Goal: Transaction & Acquisition: Purchase product/service

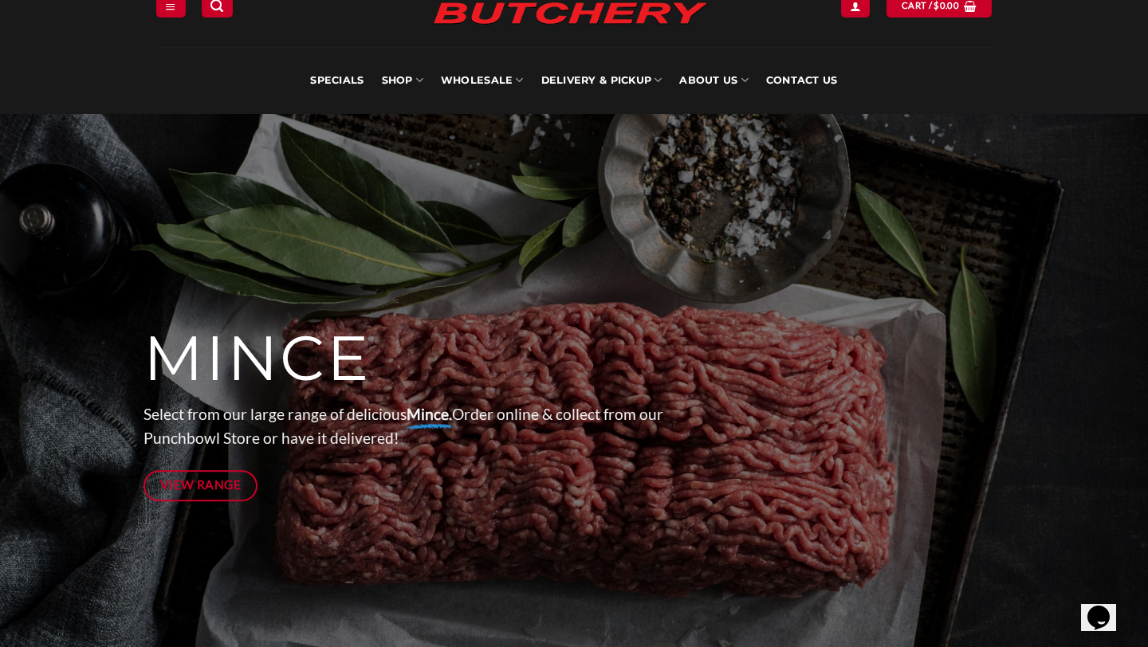
scroll to position [70, 0]
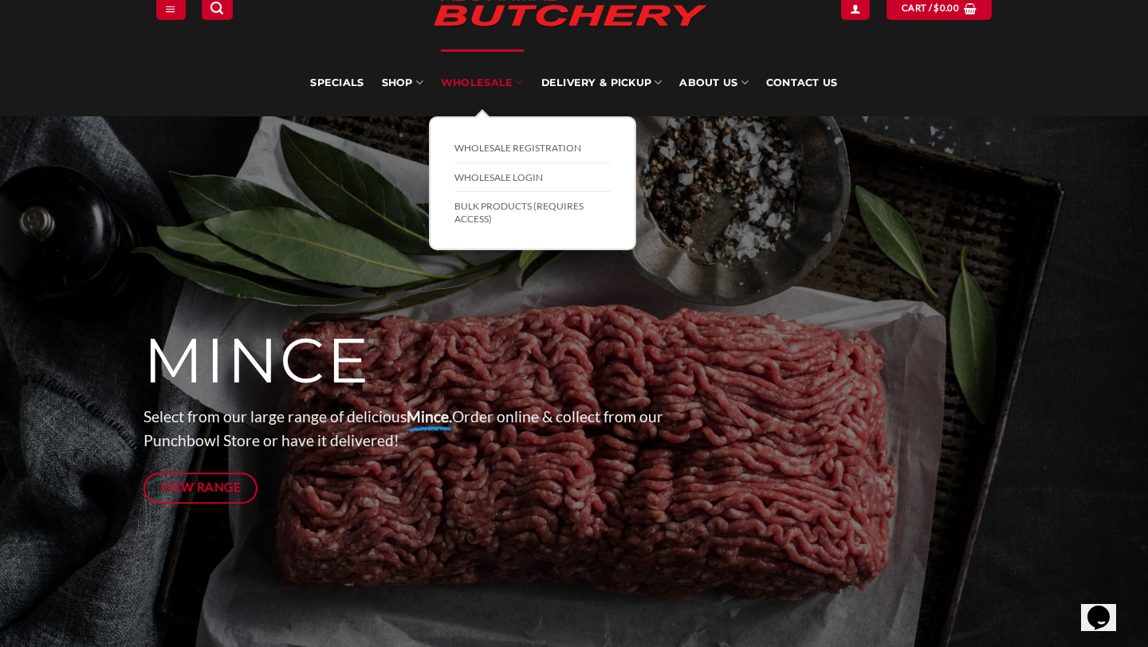
click at [475, 86] on link "Wholesale" at bounding box center [482, 82] width 83 height 67
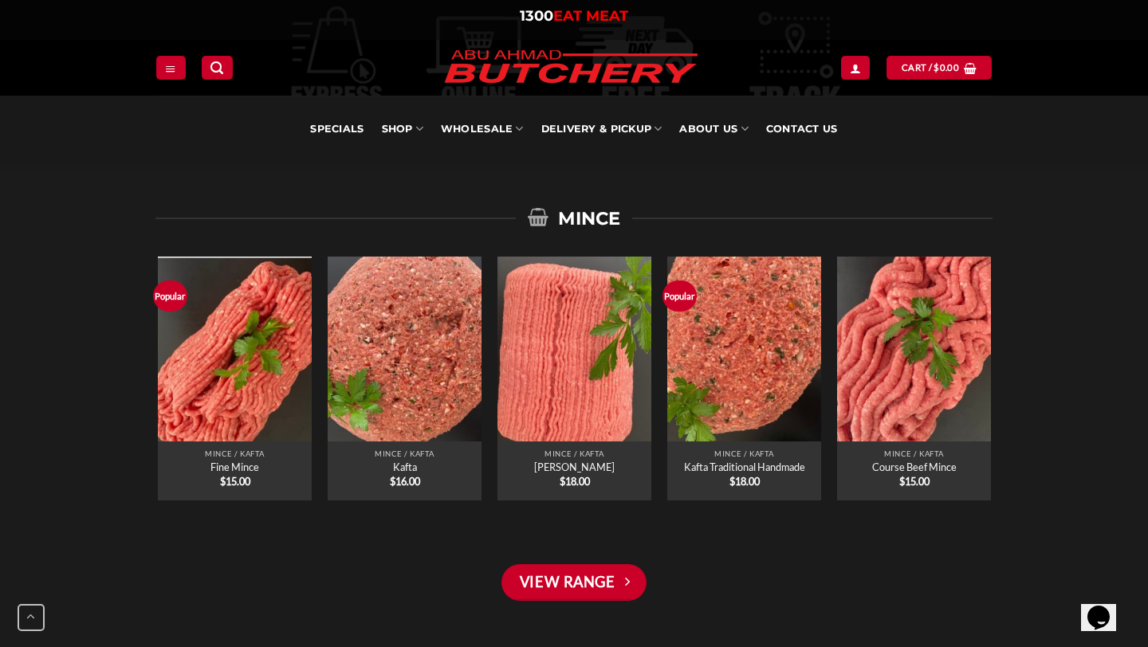
scroll to position [1141, 0]
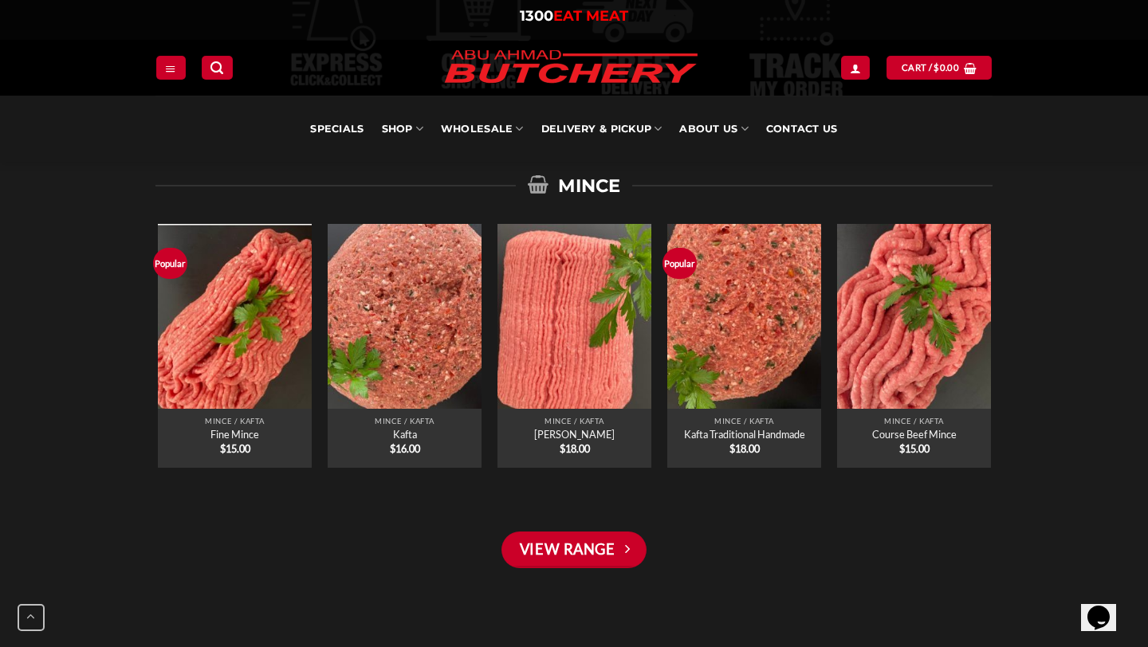
click at [555, 570] on div "View Range" at bounding box center [574, 557] width 550 height 51
click at [559, 553] on link "View Range" at bounding box center [573, 550] width 145 height 37
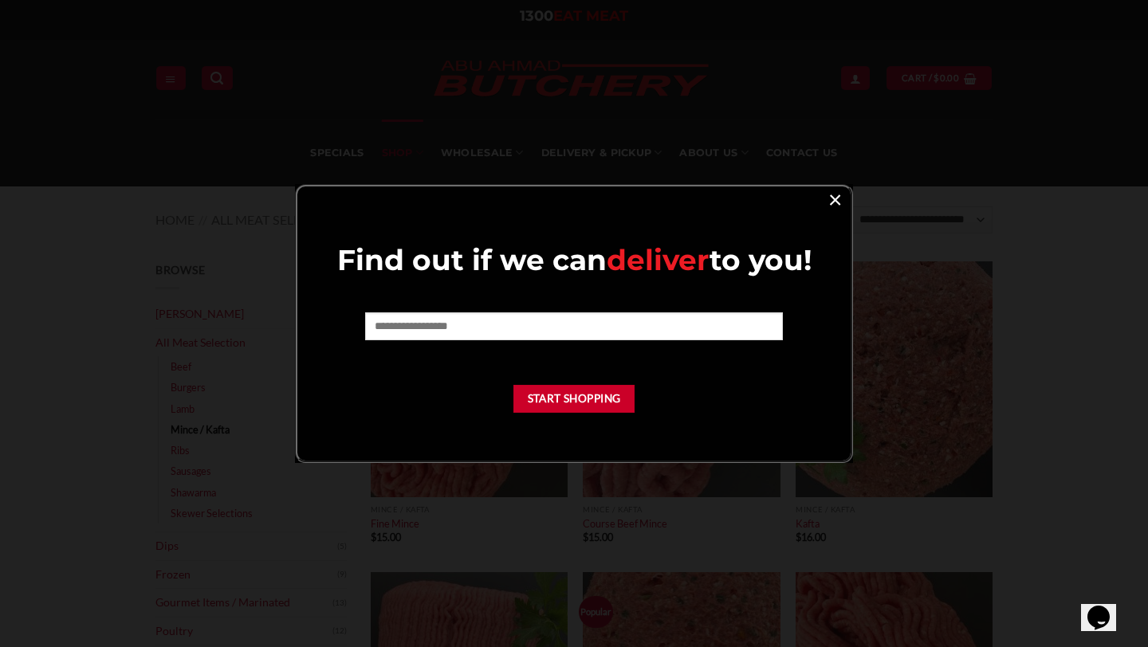
click at [840, 204] on link "×" at bounding box center [835, 199] width 23 height 22
